Goal: Transaction & Acquisition: Purchase product/service

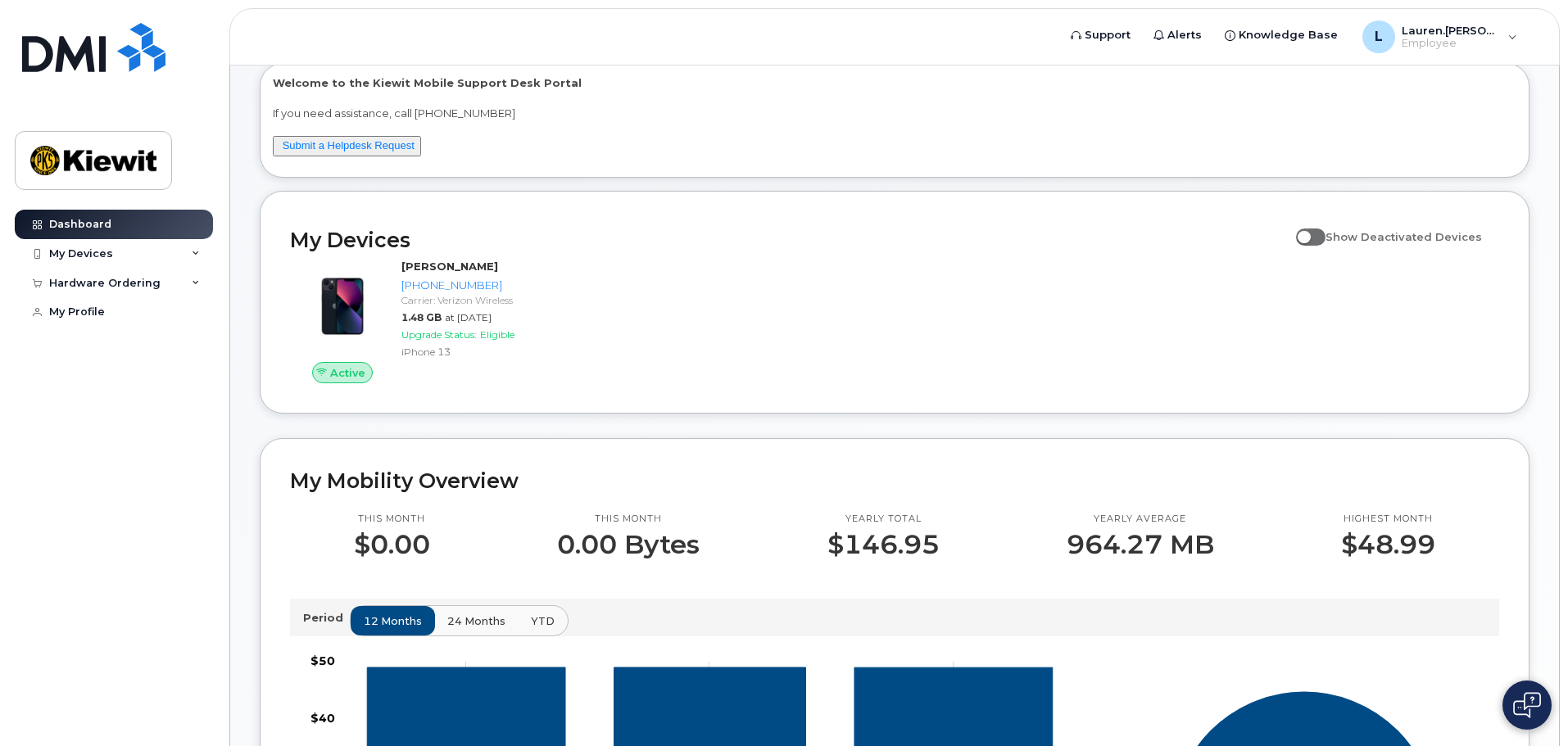
scroll to position [246, 0]
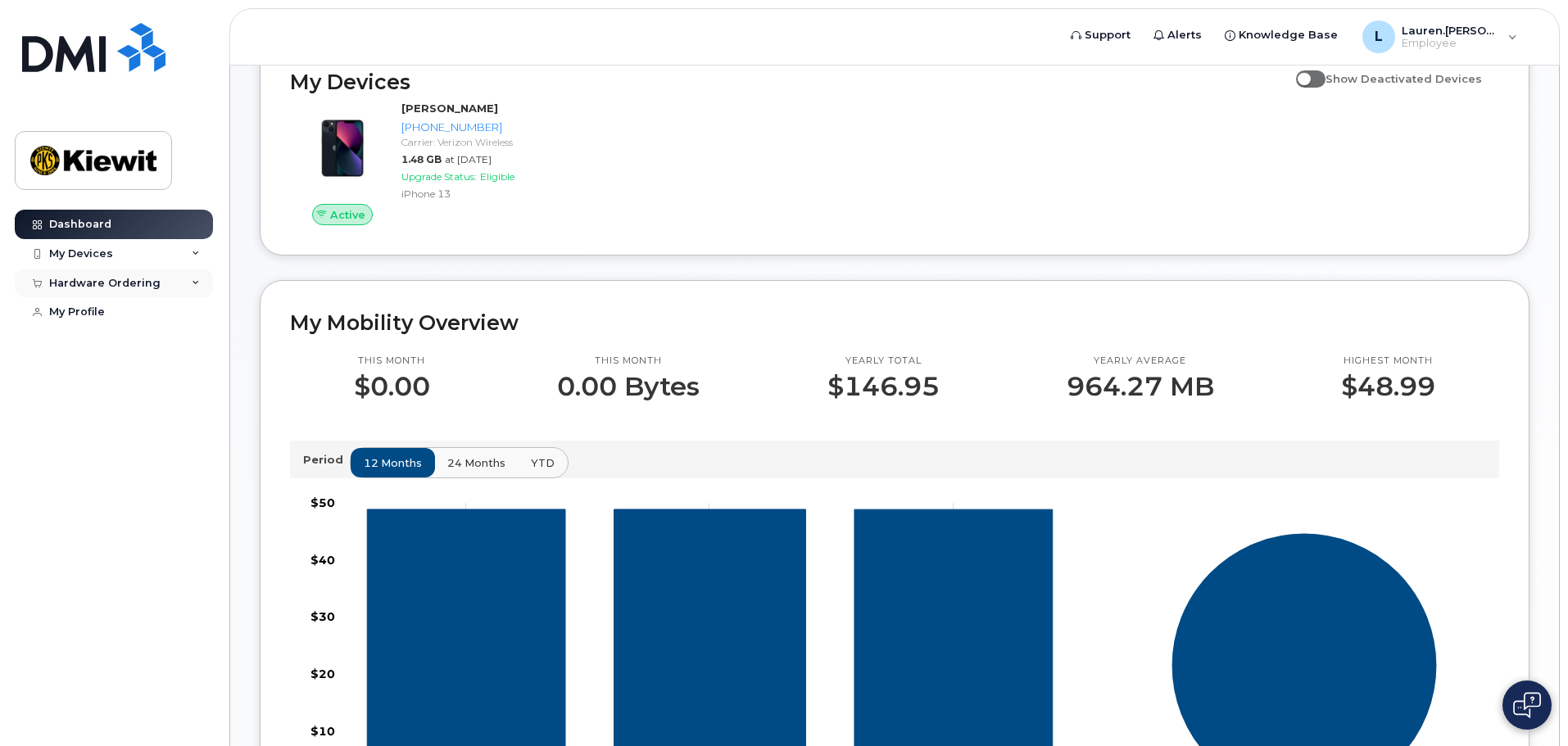
click at [154, 279] on div "Hardware Ordering" at bounding box center [105, 283] width 112 height 13
click at [190, 258] on div "My Devices" at bounding box center [113, 254] width 198 height 29
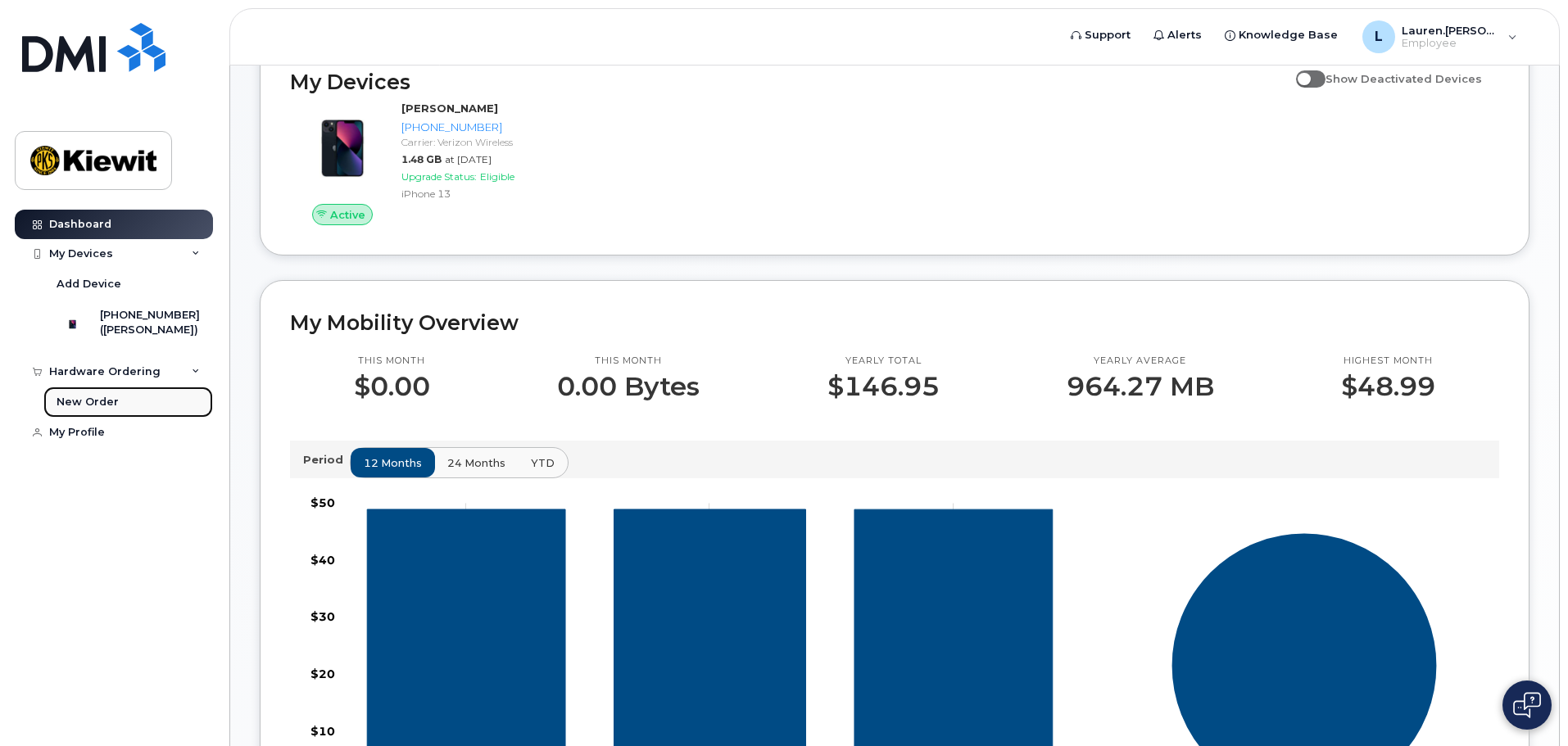
click at [104, 409] on div "New Order" at bounding box center [87, 402] width 62 height 15
